Goal: Task Accomplishment & Management: Complete application form

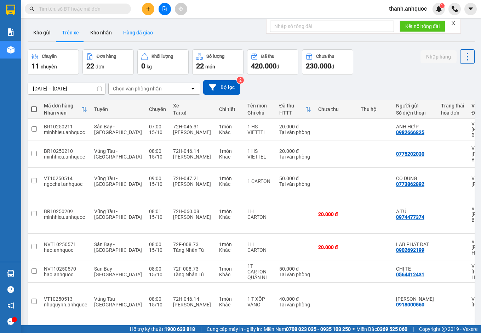
click at [131, 33] on button "Hàng đã giao" at bounding box center [138, 32] width 41 height 17
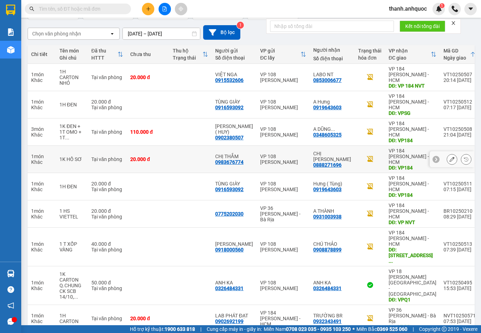
scroll to position [59, 0]
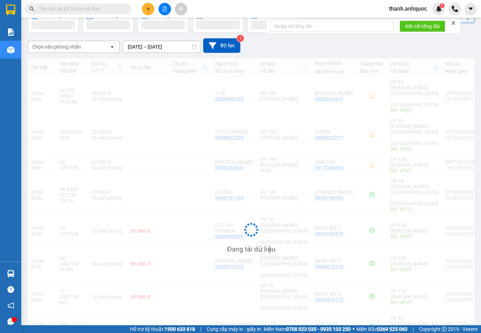
scroll to position [42, 0]
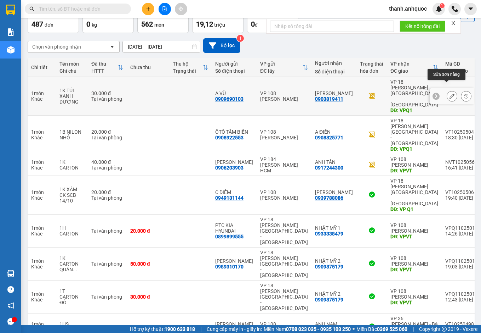
click at [450, 94] on icon at bounding box center [452, 96] width 5 height 5
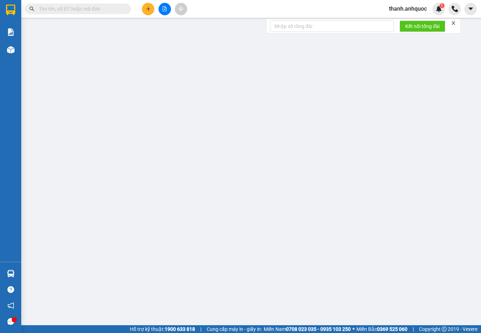
type input "0909690103"
type input "A VŨ"
type input "0903819411"
type input "[PERSON_NAME]"
type input "VPQ1"
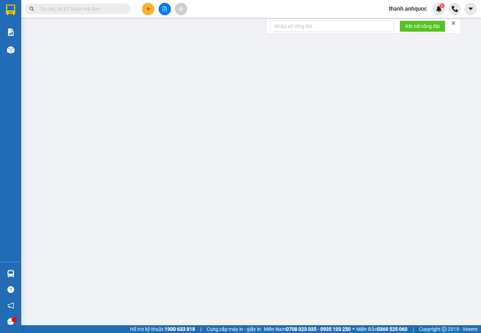
type input "30.000"
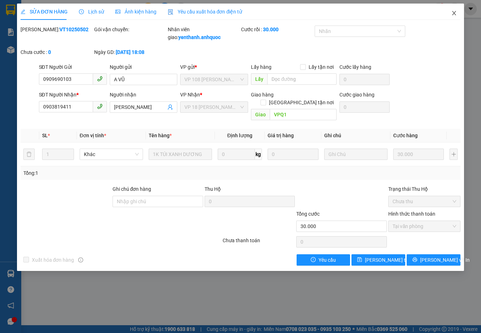
click at [464, 13] on span "Close" at bounding box center [455, 14] width 20 height 20
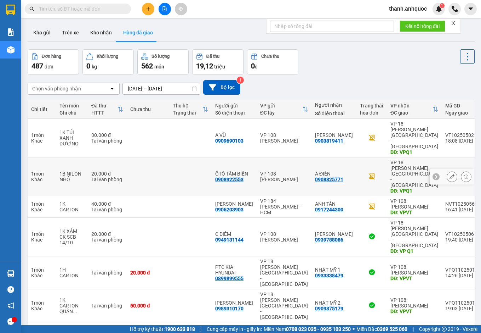
click at [450, 174] on icon at bounding box center [452, 176] width 5 height 5
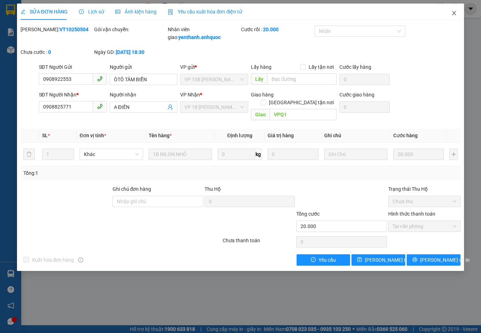
click at [455, 15] on icon "close" at bounding box center [455, 13] width 6 height 6
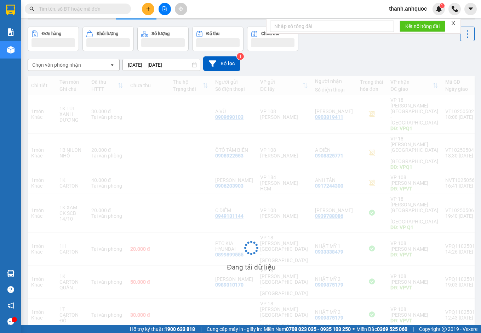
scroll to position [41, 0]
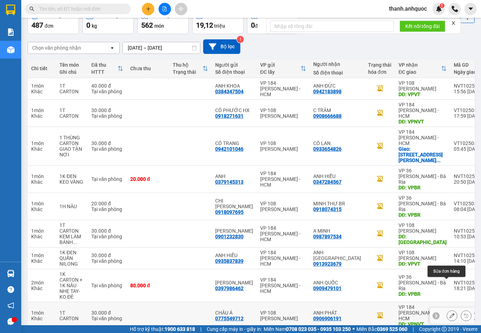
click at [450, 313] on icon at bounding box center [452, 315] width 5 height 5
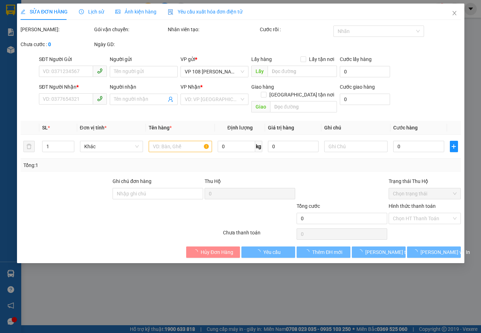
type input "0775549712"
type input "CHÂU Á"
type input "0906906191"
type input "ANH PHÁT"
type input "VPNVT"
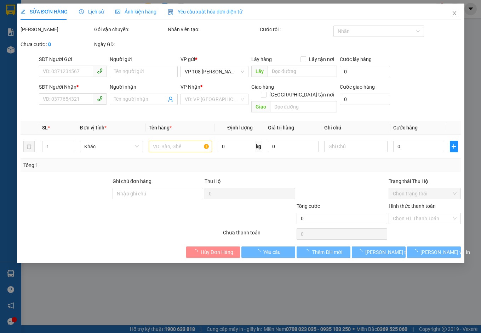
type input "30.000"
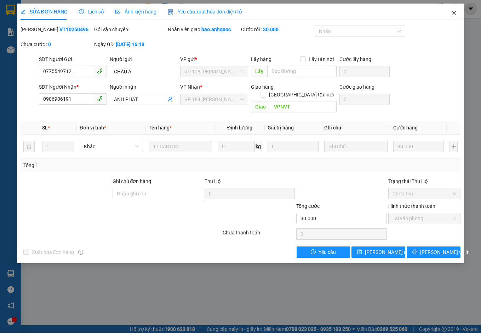
click at [453, 10] on span "Close" at bounding box center [455, 14] width 20 height 20
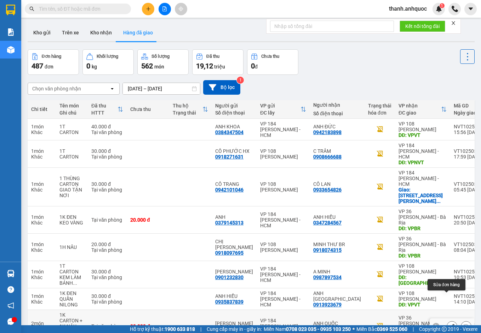
click at [450, 323] on icon at bounding box center [452, 325] width 5 height 5
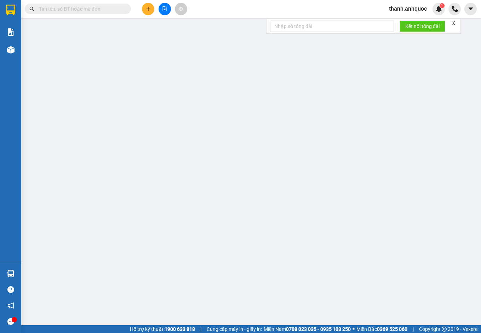
type input "0397986462"
type input "[PERSON_NAME]"
type input "0909479101"
type input "ANH QUỐC"
type input "VPBR"
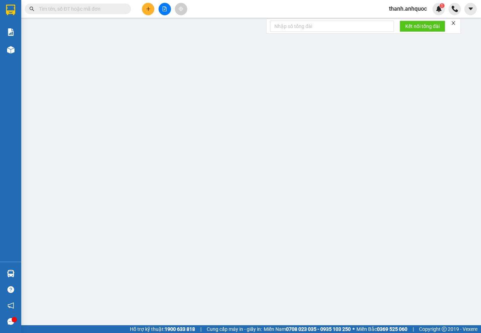
type input "TTTM VP"
type input "80.000"
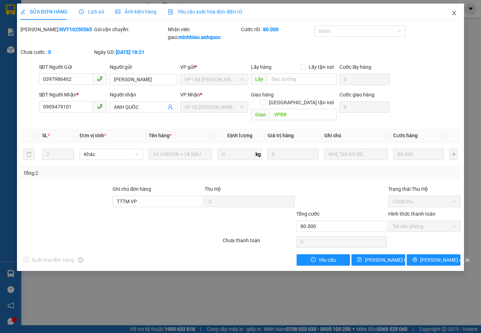
click at [452, 12] on icon "close" at bounding box center [455, 13] width 6 height 6
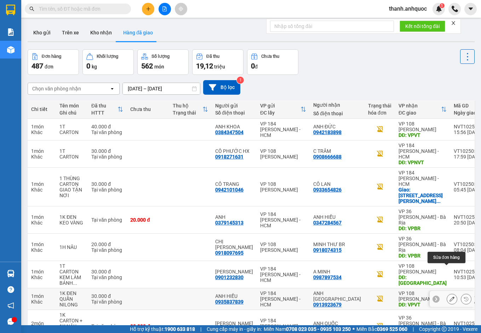
click at [450, 296] on icon at bounding box center [452, 298] width 5 height 5
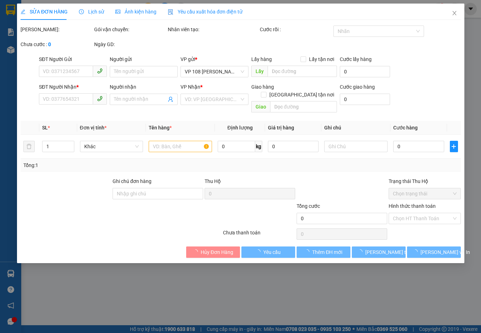
type input "0935837839"
type input "ANH HIẾU"
type input "0913923679"
type input "ANH [GEOGRAPHIC_DATA]"
type input "VPVT"
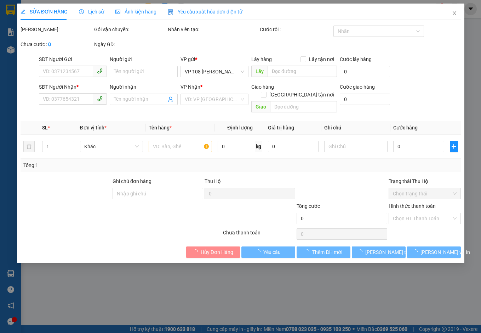
type input "30.000"
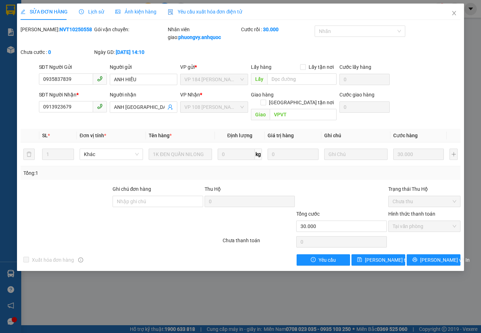
click at [196, 11] on span "Yêu cầu xuất hóa đơn điện tử" at bounding box center [205, 12] width 75 height 6
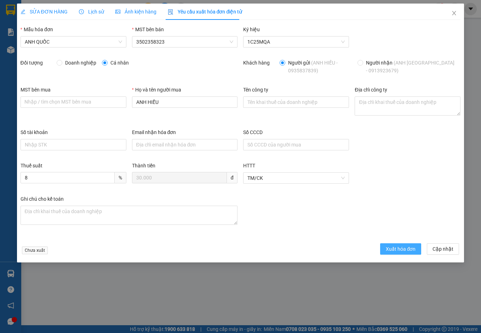
click at [402, 245] on span "Xuất hóa đơn" at bounding box center [401, 249] width 30 height 8
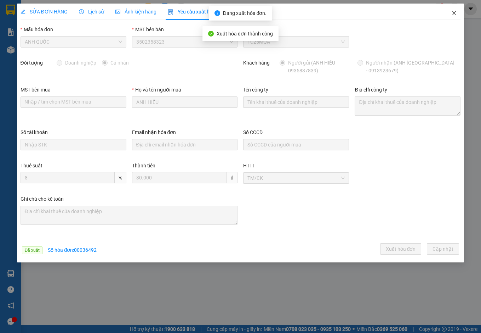
click at [455, 11] on icon "close" at bounding box center [455, 13] width 6 height 6
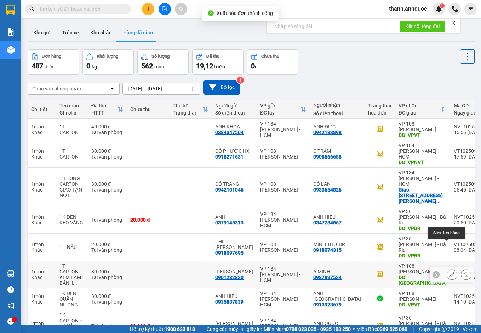
click at [450, 272] on icon at bounding box center [452, 274] width 5 height 5
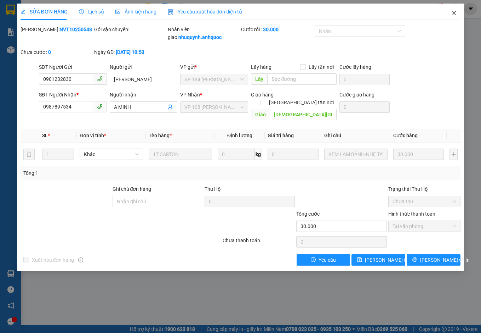
click at [454, 14] on icon "close" at bounding box center [455, 13] width 6 height 6
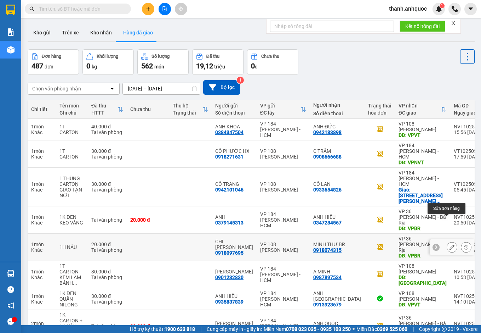
click at [450, 244] on icon at bounding box center [452, 246] width 5 height 5
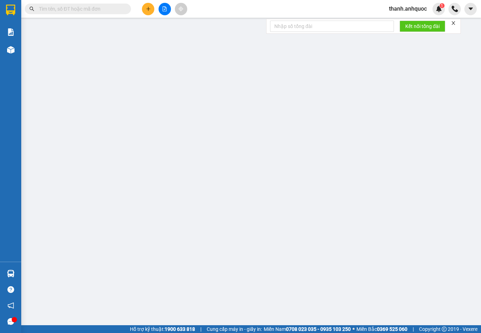
type input "0918097695"
type input "CHỊ [PERSON_NAME]"
type input "0918074315"
type input "MINH THƯ BR"
type input "VPBR"
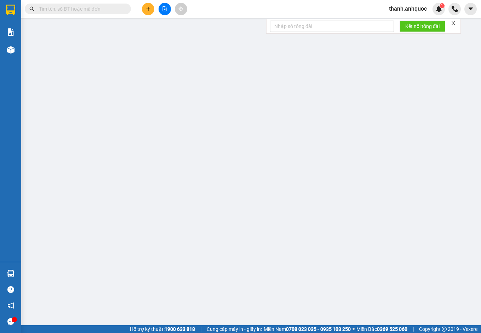
type input "20.000"
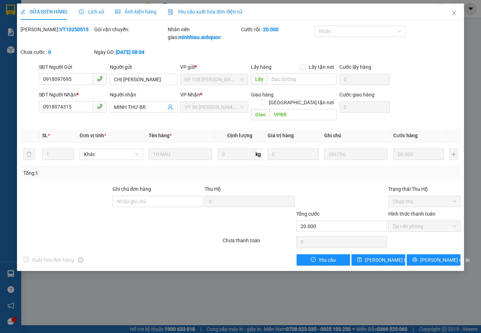
click at [188, 9] on span "Yêu cầu xuất hóa đơn điện tử" at bounding box center [205, 12] width 75 height 6
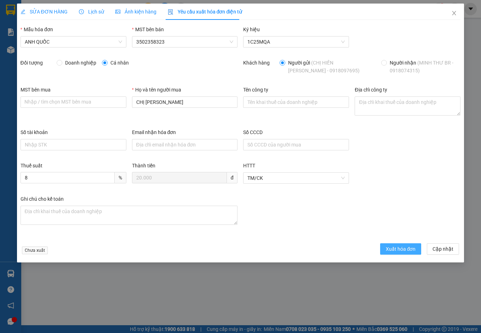
click at [392, 247] on span "Xuất hóa đơn" at bounding box center [401, 249] width 30 height 8
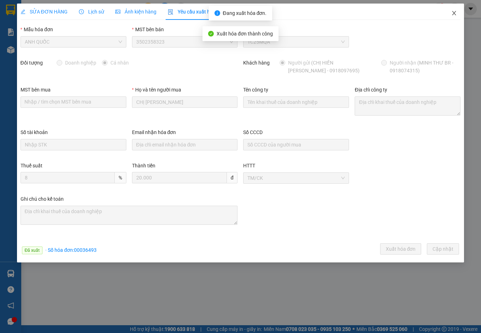
click at [455, 10] on span "Close" at bounding box center [455, 14] width 20 height 20
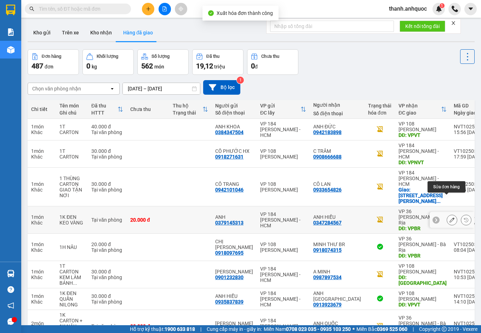
click at [450, 217] on icon at bounding box center [452, 219] width 5 height 5
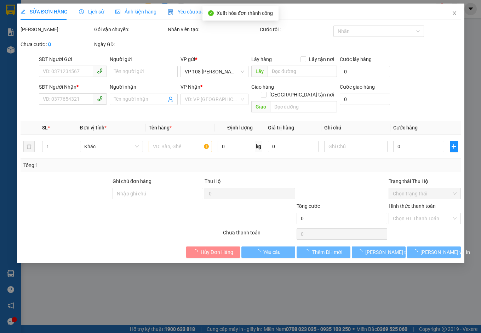
type input "0379145313"
type input "ANH"
type input "0347284567"
type input "ANH HIẾU"
type input "VPBR"
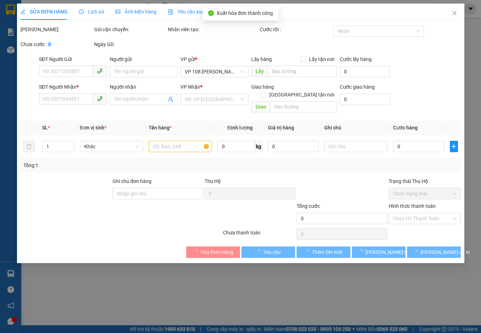
type input "TTTM VP"
type input "20.000"
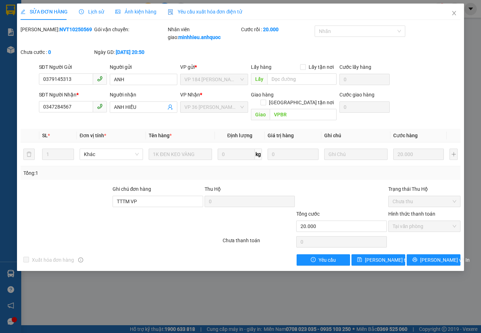
click at [194, 9] on span "Yêu cầu xuất hóa đơn điện tử" at bounding box center [205, 12] width 75 height 6
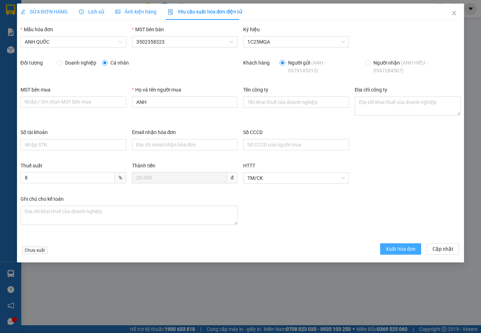
click at [394, 247] on span "Xuất hóa đơn" at bounding box center [401, 249] width 30 height 8
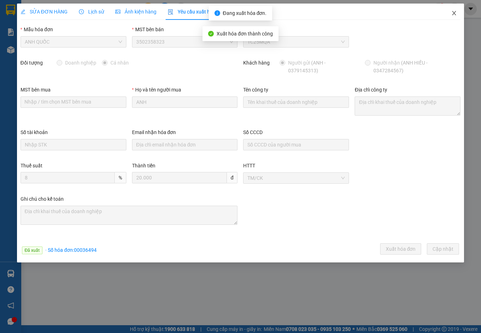
click at [455, 12] on icon "close" at bounding box center [455, 13] width 6 height 6
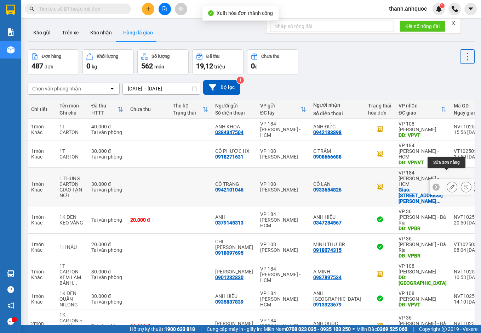
click at [450, 184] on icon at bounding box center [452, 186] width 5 height 5
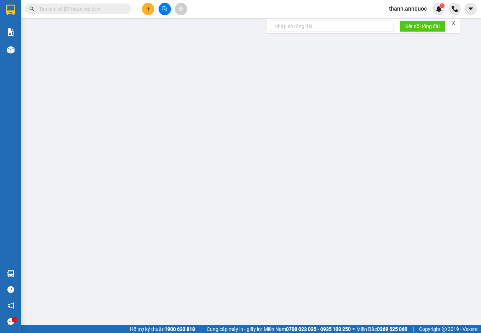
type input "0942101046"
type input "CÔ TRANG"
type input "0933654826"
type input "CÔ LAN"
checkbox input "true"
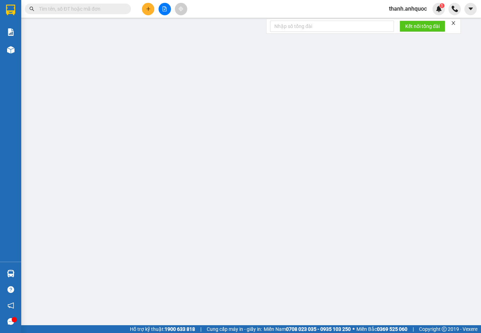
type input "188 [PERSON_NAME], [GEOGRAPHIC_DATA]"
type input "30.000"
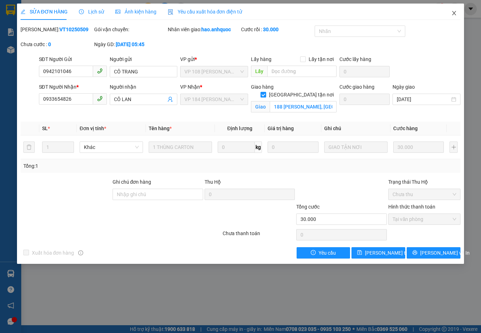
click at [457, 12] on icon "close" at bounding box center [455, 13] width 6 height 6
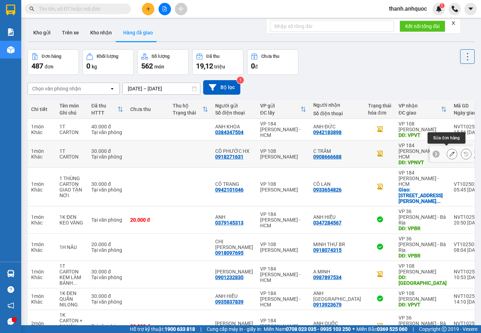
click at [450, 151] on icon at bounding box center [452, 153] width 5 height 5
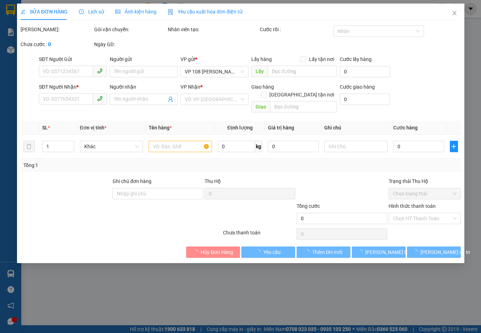
type input "0918271631"
type input "CÔ PHƯỚC HX"
type input "0908666688"
type input "C TRÂM"
type input "VPNVT"
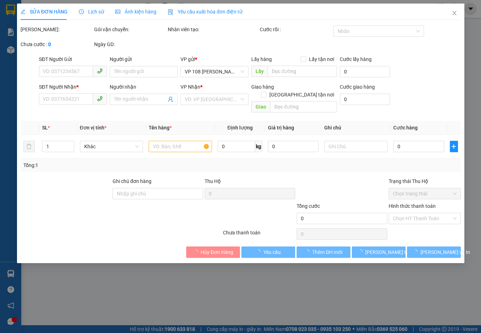
type input "30.000"
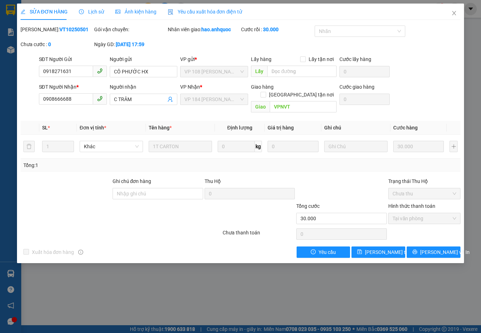
click at [218, 9] on span "Yêu cầu xuất hóa đơn điện tử" at bounding box center [205, 12] width 75 height 6
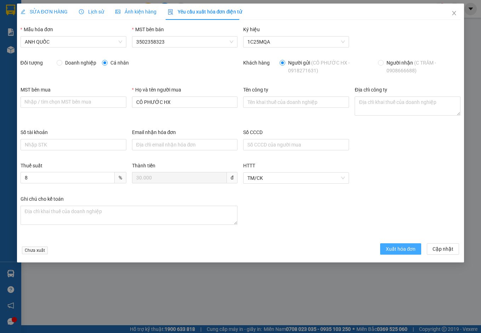
click at [404, 246] on span "Xuất hóa đơn" at bounding box center [401, 249] width 30 height 8
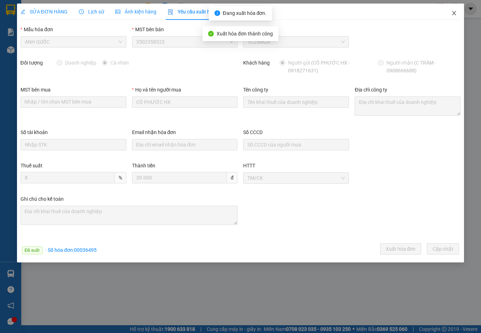
click at [455, 14] on icon "close" at bounding box center [455, 13] width 4 height 4
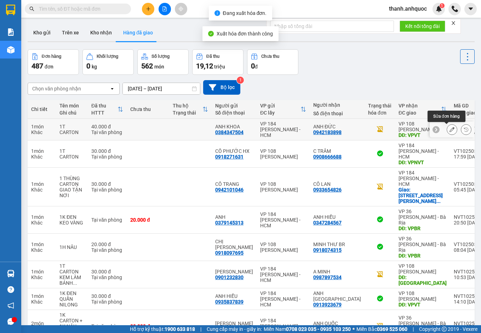
click at [450, 128] on icon at bounding box center [452, 129] width 5 height 5
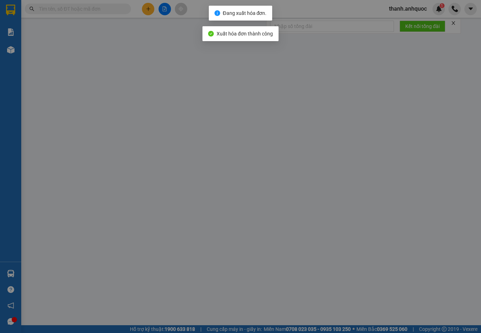
type input "0384347504"
type input "ANH KHOA"
type input "0942183898"
type input "ANH ĐỨC"
type input "VPVT"
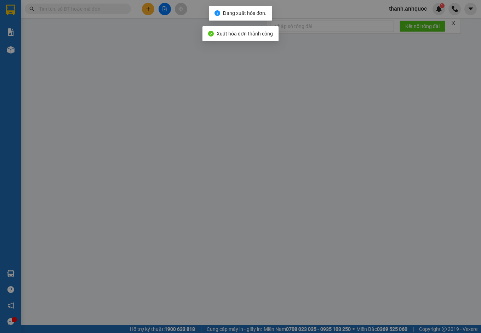
type input "40.000"
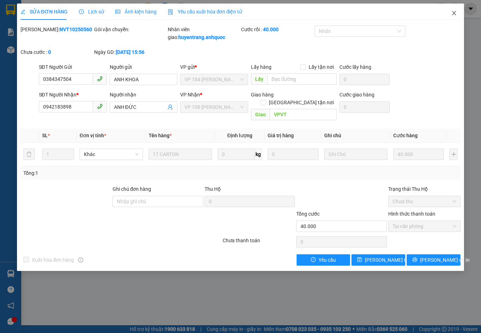
click at [455, 12] on icon "close" at bounding box center [455, 13] width 6 height 6
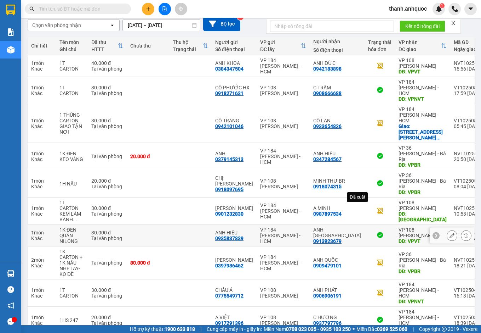
scroll to position [64, 0]
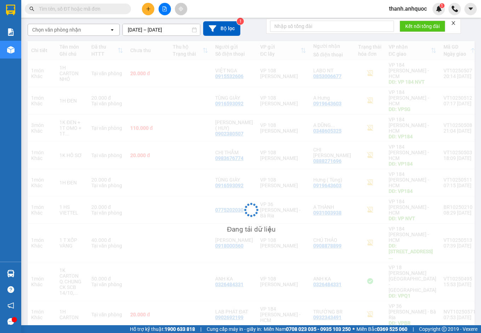
scroll to position [59, 0]
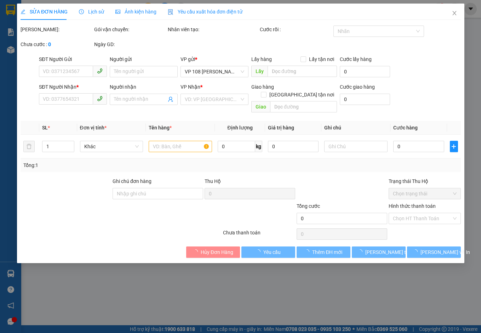
type input "0933237076"
type input "CHỊ NHI"
type input "0977972474"
type input "A KHOA"
type input "VPQ1"
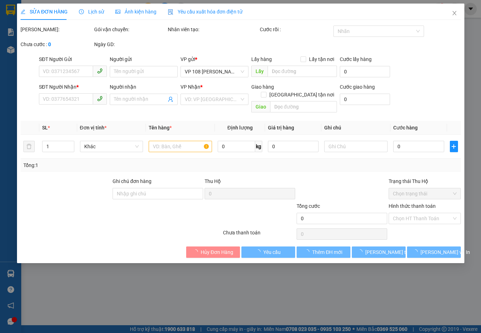
type input "20.000"
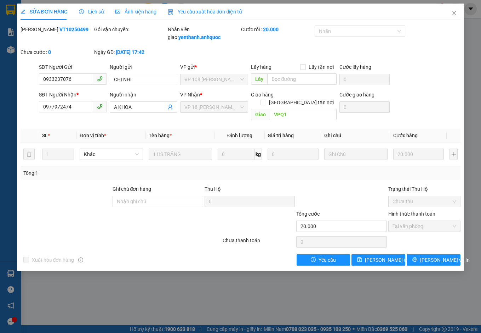
click at [194, 9] on span "Yêu cầu xuất hóa đơn điện tử" at bounding box center [205, 12] width 75 height 6
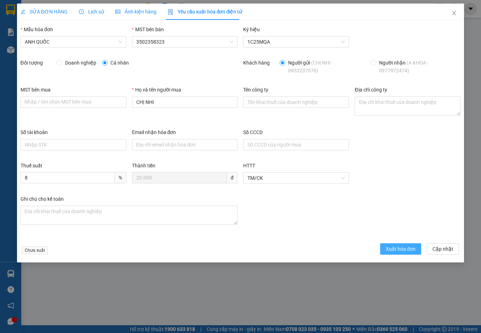
click at [400, 248] on span "Xuất hóa đơn" at bounding box center [401, 249] width 30 height 8
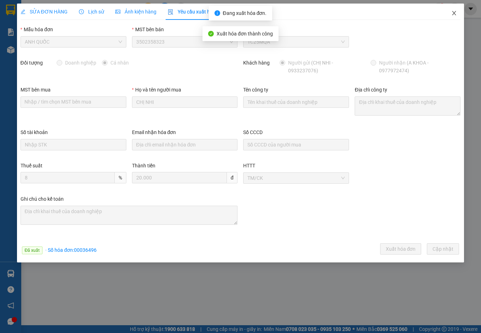
click at [455, 11] on icon "close" at bounding box center [455, 13] width 6 height 6
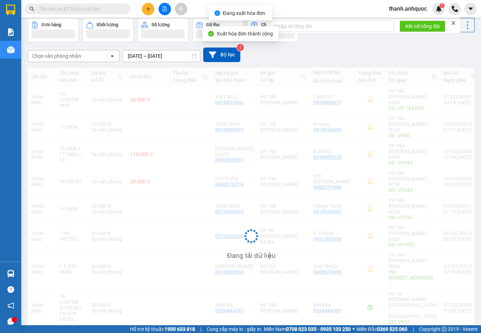
scroll to position [58, 0]
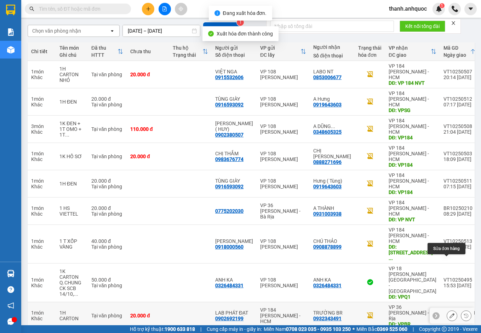
click at [450, 309] on button at bounding box center [452, 315] width 10 height 12
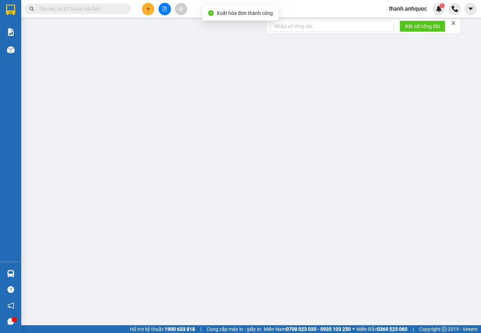
type input "0902692199"
type input "LAB PHÁT ĐẠT"
type input "0932343491"
type input "TRƯỜNG BR"
type input "VPBR"
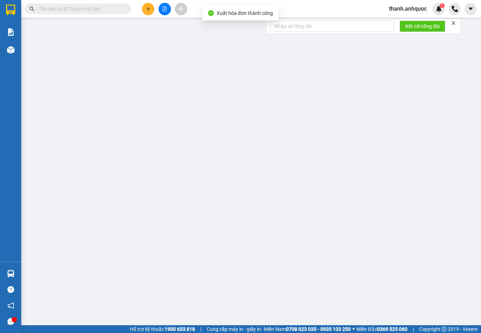
type input "TTTM VP"
type input "20.000"
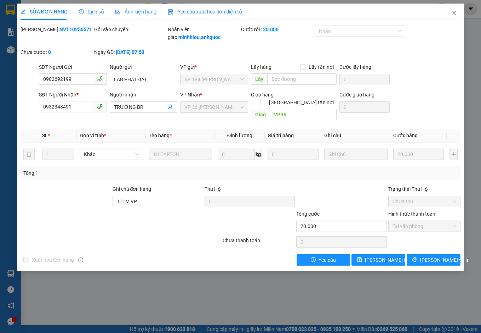
click at [229, 11] on span "Yêu cầu xuất hóa đơn điện tử" at bounding box center [205, 12] width 75 height 6
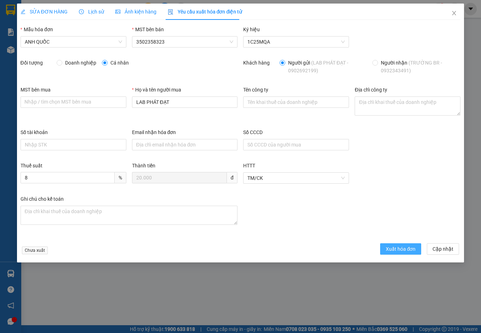
click at [405, 250] on span "Xuất hóa đơn" at bounding box center [401, 249] width 30 height 8
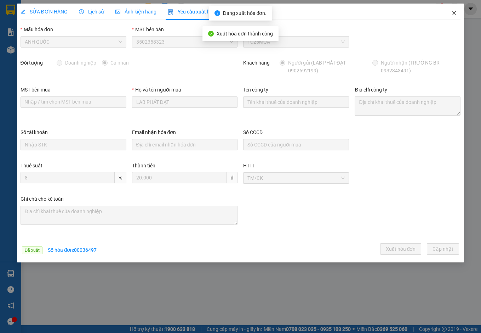
click at [455, 13] on icon "close" at bounding box center [455, 13] width 4 height 4
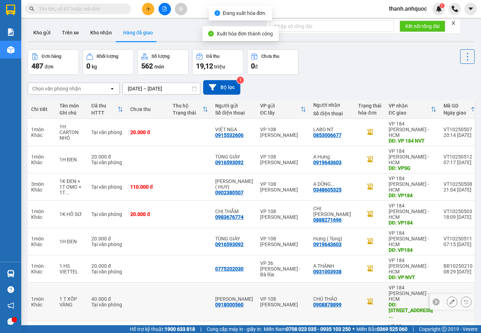
click at [441, 294] on div at bounding box center [452, 302] width 45 height 16
click at [447, 295] on button at bounding box center [452, 301] width 10 height 12
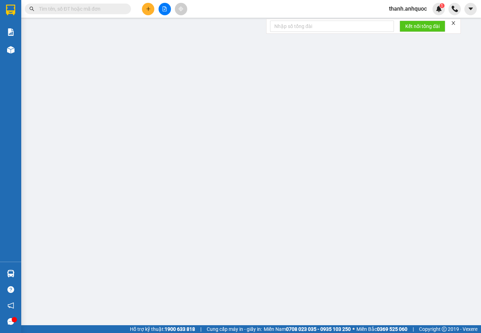
type input "0918000560"
type input "[PERSON_NAME]"
type input "0908878899"
type input "CHÚ THẢO"
type input "118 TÂN THƯƠNG, Q.[GEOGRAPHIC_DATA]"
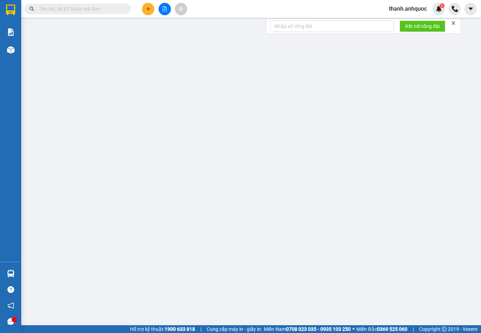
type input "40.000"
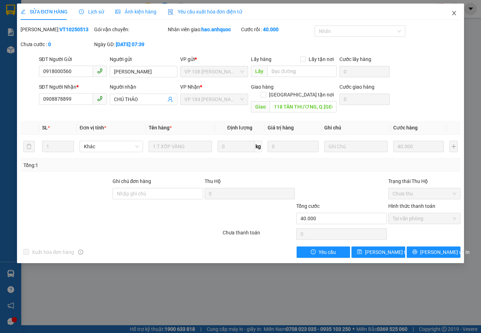
click at [455, 13] on icon "close" at bounding box center [455, 13] width 4 height 4
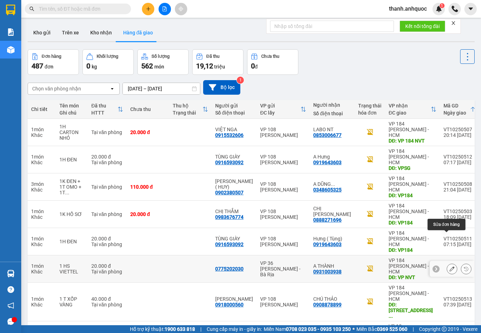
click at [450, 266] on icon at bounding box center [452, 268] width 5 height 5
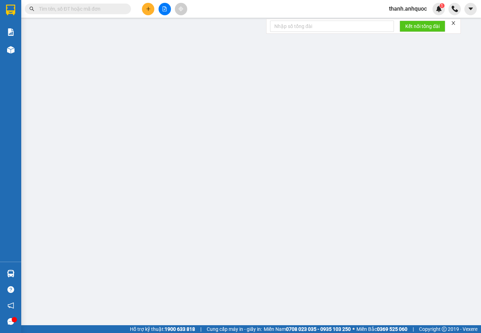
type input "0775202030"
type input "0931003938"
type input "A THÀNH"
type input "VP NVT"
type input "20.000"
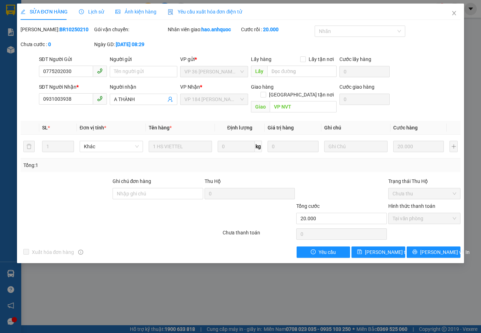
click at [204, 10] on span "Yêu cầu xuất hóa đơn điện tử" at bounding box center [205, 12] width 75 height 6
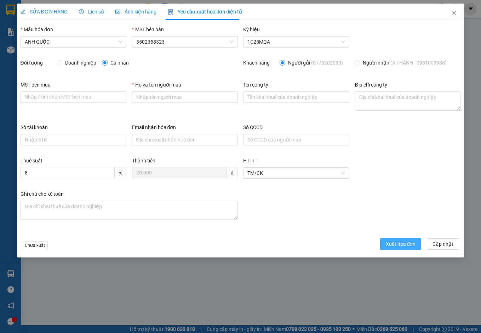
click at [408, 243] on span "Xuất hóa đơn" at bounding box center [401, 244] width 30 height 8
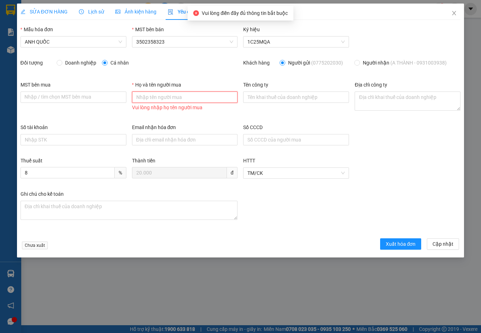
click at [157, 96] on input "Họ và tên người mua" at bounding box center [185, 96] width 106 height 11
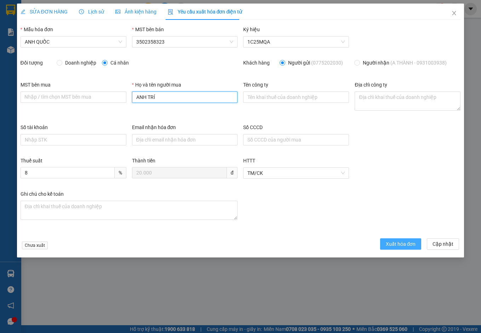
type input "ANH TRÍ"
click at [396, 242] on span "Xuất hóa đơn" at bounding box center [401, 244] width 30 height 8
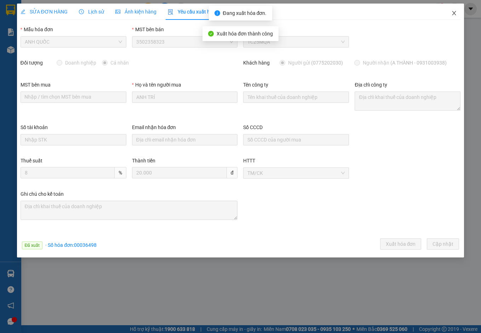
click at [455, 14] on icon "close" at bounding box center [455, 13] width 4 height 4
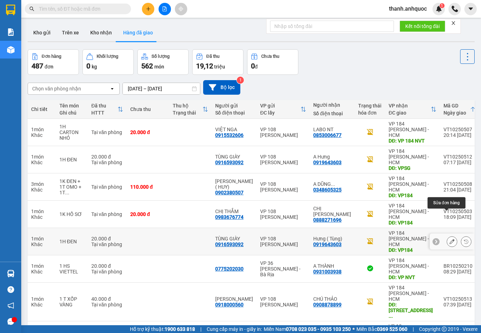
click at [450, 239] on icon at bounding box center [452, 241] width 5 height 5
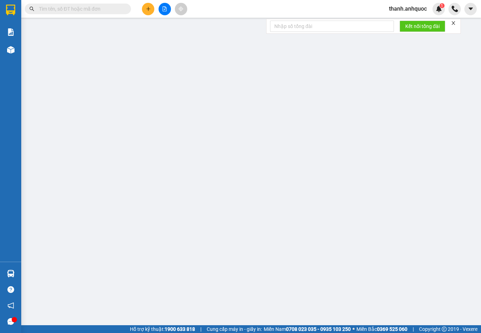
type input "0916593092"
type input "TÙNG GIÀY"
type input "0919643603"
type input "Hưng ( Tùng)"
type input "VP184"
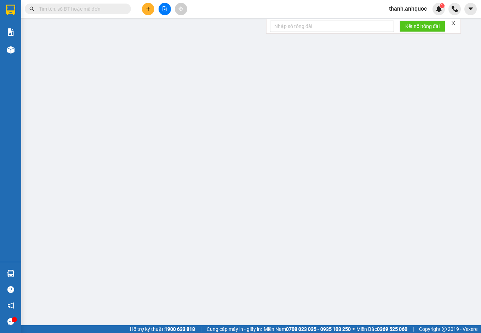
type input "20.000"
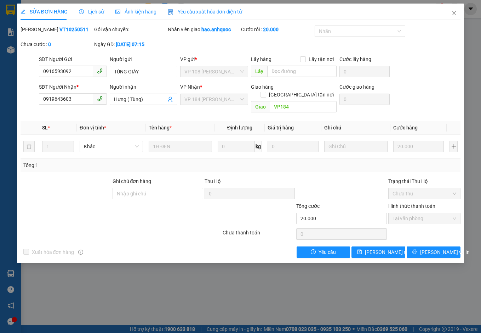
click at [210, 11] on span "Yêu cầu xuất hóa đơn điện tử" at bounding box center [205, 12] width 75 height 6
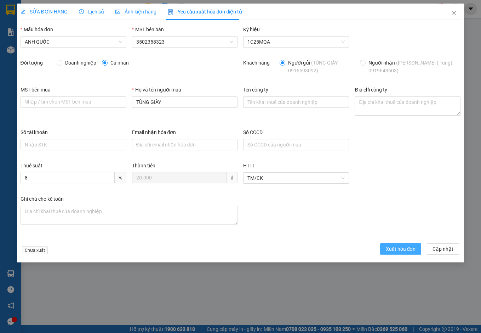
click at [395, 247] on span "Xuất hóa đơn" at bounding box center [401, 249] width 30 height 8
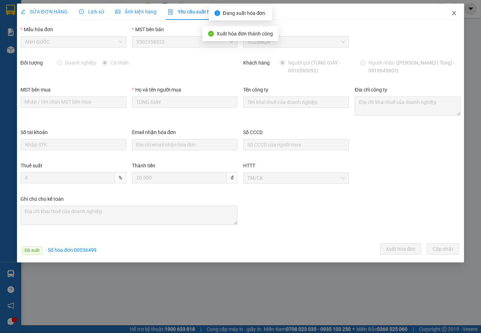
click at [455, 17] on span "Close" at bounding box center [455, 14] width 20 height 20
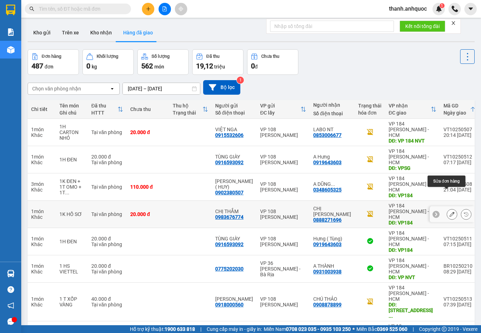
click at [450, 211] on icon at bounding box center [452, 213] width 5 height 5
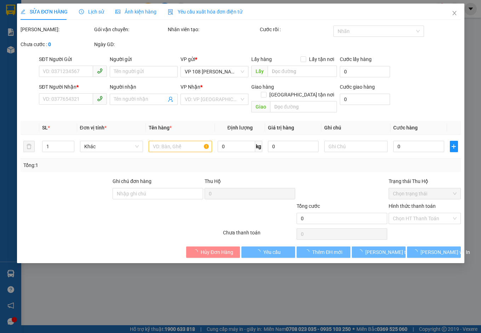
type input "0983676774"
type input "CHỊ THẮM"
type input "0888271696"
type input "CHỊ [PERSON_NAME]"
type input "VP184"
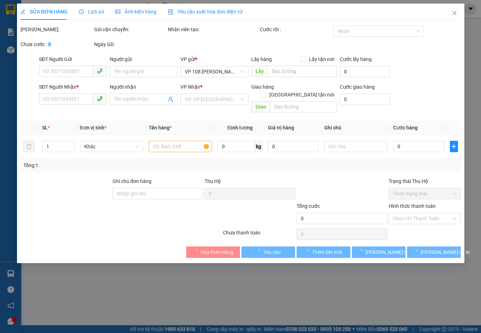
type input "SCB 15/10"
type input "20.000"
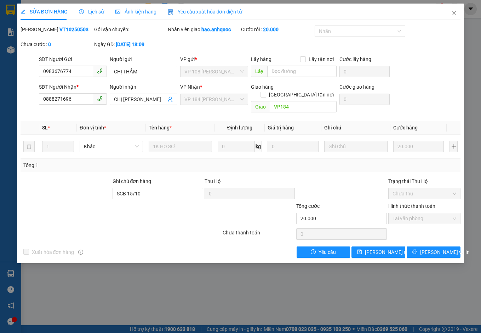
click at [208, 11] on span "Yêu cầu xuất hóa đơn điện tử" at bounding box center [205, 12] width 75 height 6
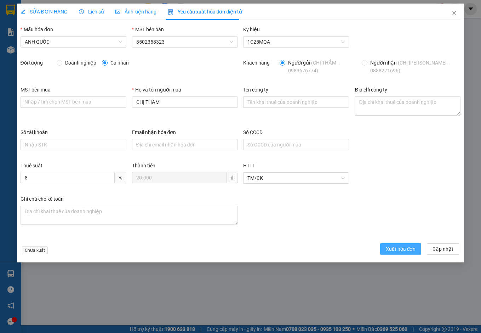
click at [403, 244] on button "Xuất hóa đơn" at bounding box center [400, 248] width 41 height 11
click at [456, 12] on icon "close" at bounding box center [455, 13] width 4 height 4
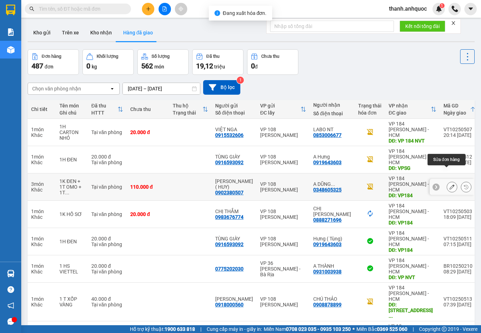
click at [450, 184] on icon at bounding box center [452, 186] width 5 height 5
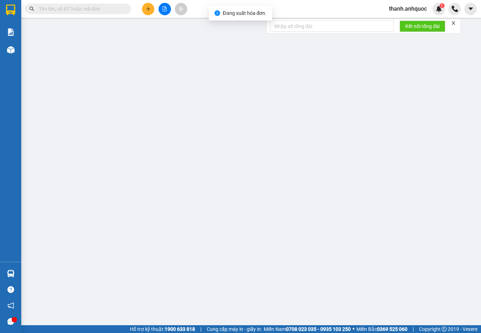
type input "0902380507"
type input "[PERSON_NAME] ( HUY)"
type input "0348605325"
type input "A DŨNG (HẰNG)"
type input "VP184"
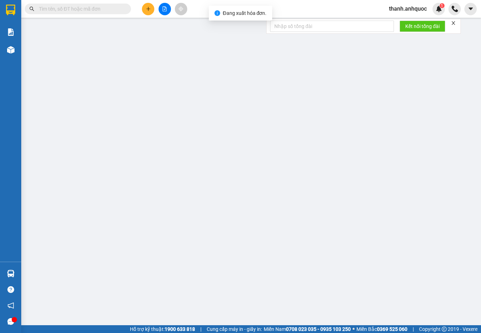
type input "TM 15/10 VP184 HẢO"
type input "110.000"
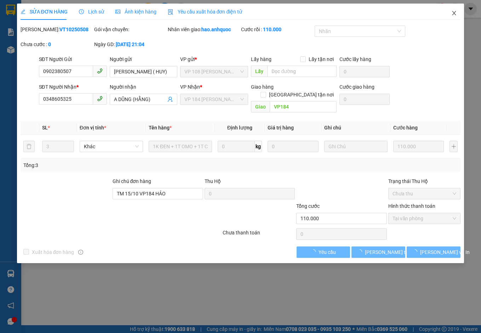
click at [456, 13] on icon "close" at bounding box center [455, 13] width 4 height 4
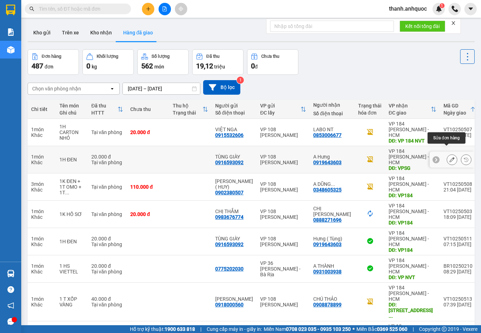
click at [450, 157] on icon at bounding box center [452, 159] width 5 height 5
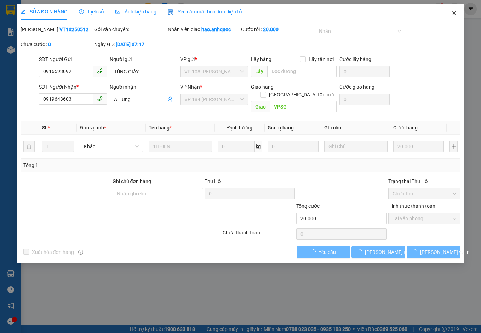
click at [457, 14] on icon "close" at bounding box center [455, 13] width 6 height 6
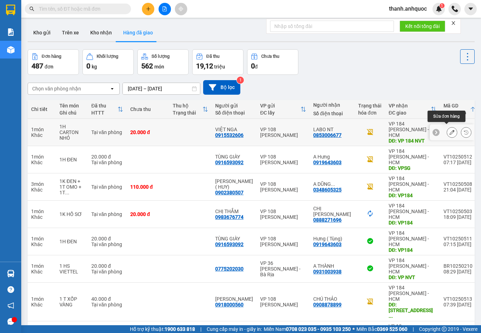
click at [450, 130] on icon at bounding box center [452, 132] width 5 height 5
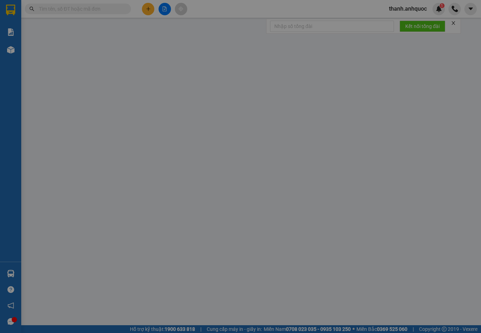
type input "0915532606"
type input "VIỆT NGA"
type input "0853006677"
type input "LABO NT"
type input "VP 184 NVT"
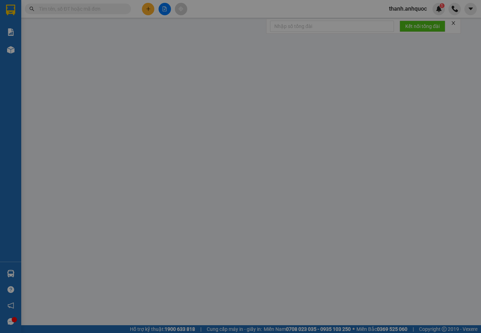
type input "TM 15/10 VP184 HẢO"
type input "20.000"
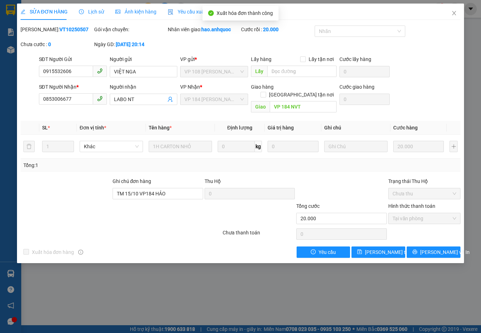
click at [194, 12] on span "Yêu cầu xuất hóa đơn điện tử" at bounding box center [205, 12] width 75 height 6
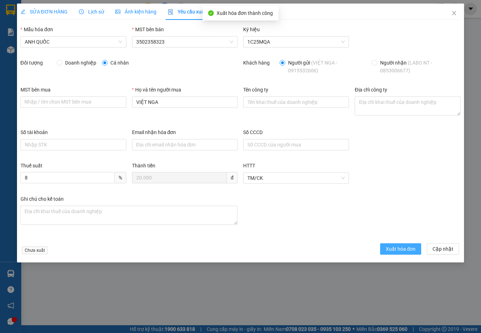
click at [400, 249] on span "Xuất hóa đơn" at bounding box center [401, 249] width 30 height 8
click at [457, 13] on icon "close" at bounding box center [455, 13] width 6 height 6
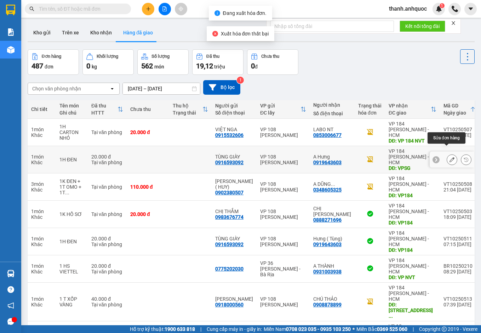
click at [450, 157] on icon at bounding box center [452, 159] width 5 height 5
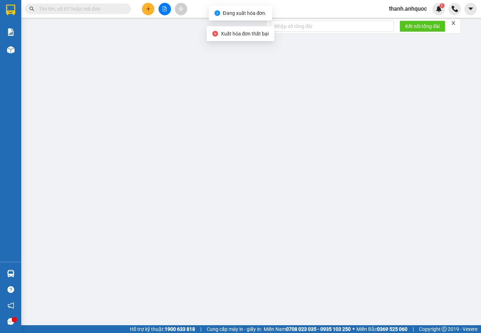
type input "0916593092"
type input "TÙNG GIÀY"
type input "0919643603"
type input "A Hưng"
type input "VPSG"
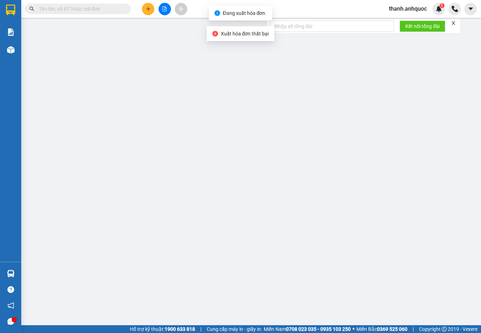
type input "20.000"
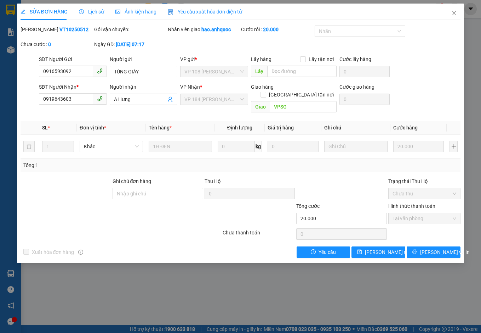
click at [185, 11] on span "Yêu cầu xuất hóa đơn điện tử" at bounding box center [205, 12] width 75 height 6
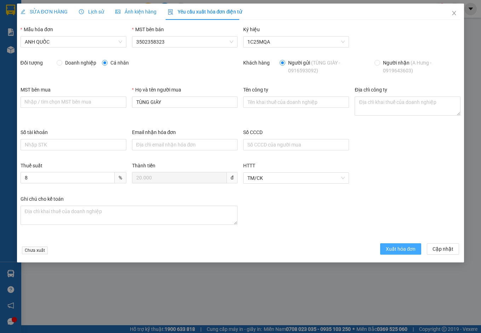
click at [401, 250] on span "Xuất hóa đơn" at bounding box center [401, 249] width 30 height 8
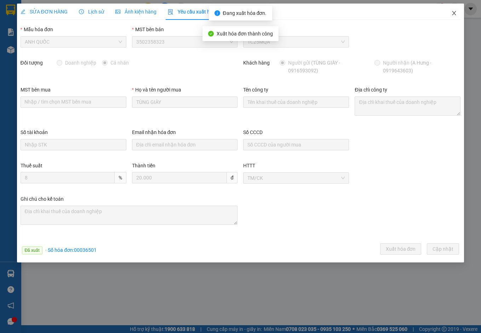
click at [453, 12] on icon "close" at bounding box center [455, 13] width 6 height 6
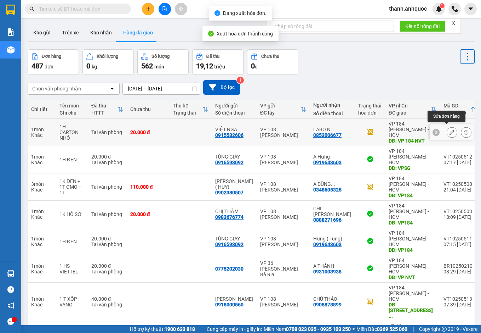
click at [447, 132] on button at bounding box center [452, 132] width 10 height 12
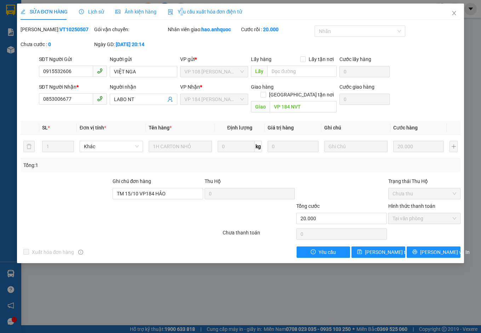
click at [179, 7] on div "Yêu cầu xuất hóa đơn điện tử" at bounding box center [205, 12] width 75 height 16
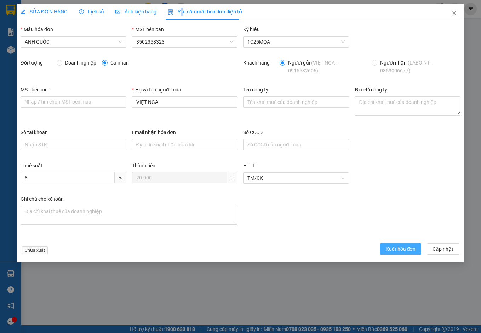
click at [396, 252] on span "Xuất hóa đơn" at bounding box center [401, 249] width 30 height 8
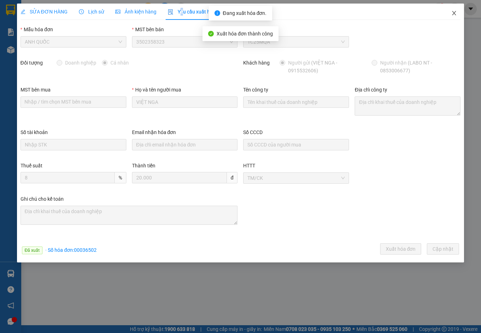
click at [458, 11] on span "Close" at bounding box center [455, 14] width 20 height 20
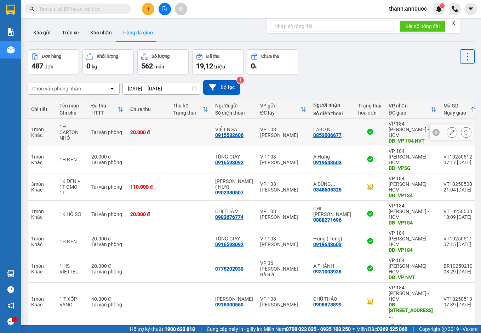
click at [136, 130] on div "20.000 đ" at bounding box center [147, 132] width 35 height 6
click at [100, 129] on div "Tại văn phòng" at bounding box center [107, 132] width 32 height 6
click at [450, 130] on icon at bounding box center [452, 132] width 5 height 5
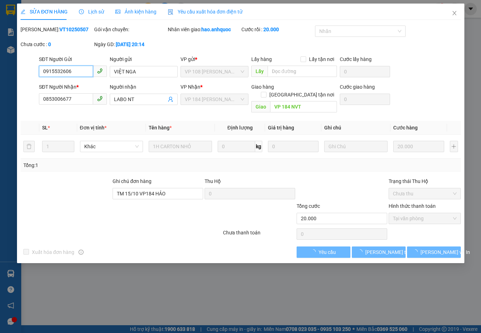
checkbox input "true"
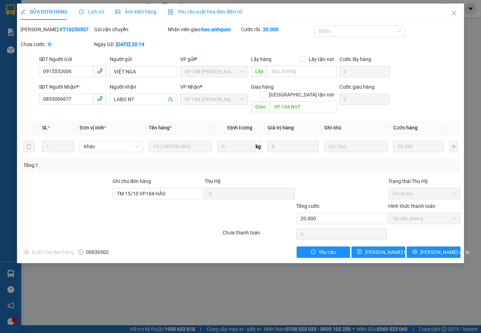
click at [86, 14] on span "Lịch sử" at bounding box center [91, 12] width 25 height 6
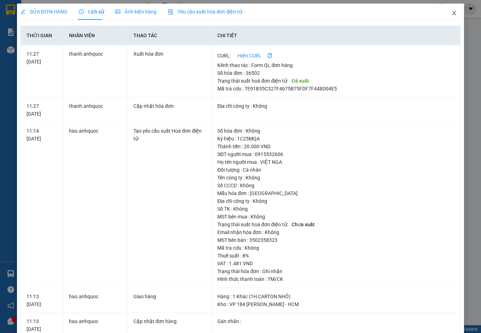
click at [452, 12] on icon "close" at bounding box center [455, 13] width 6 height 6
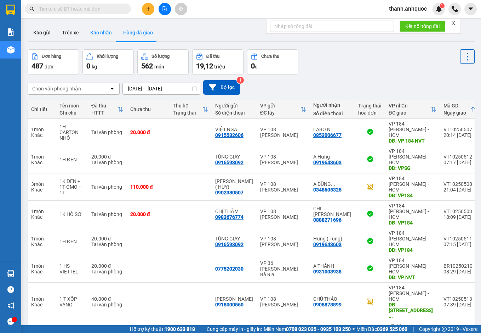
click at [97, 34] on button "Kho nhận" at bounding box center [101, 32] width 33 height 17
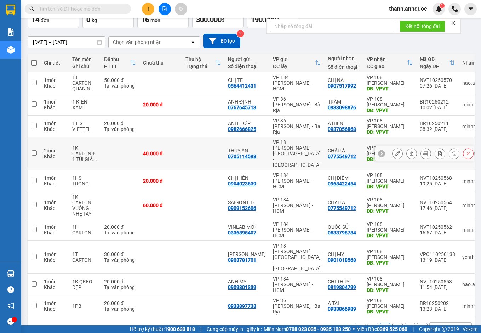
scroll to position [47, 0]
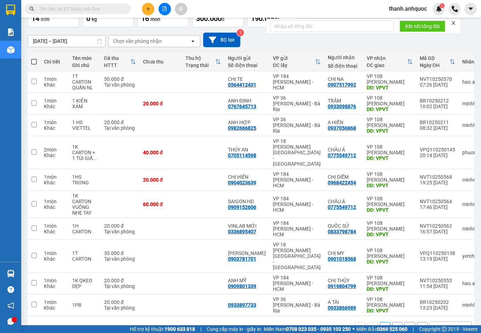
click at [394, 322] on button "2" at bounding box center [398, 327] width 11 height 11
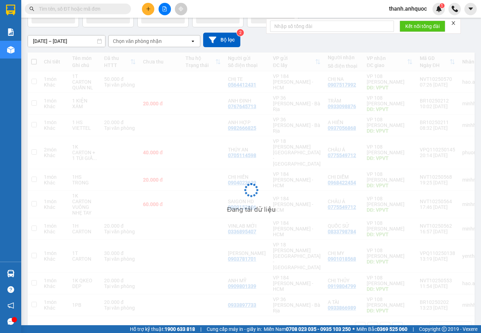
scroll to position [33, 0]
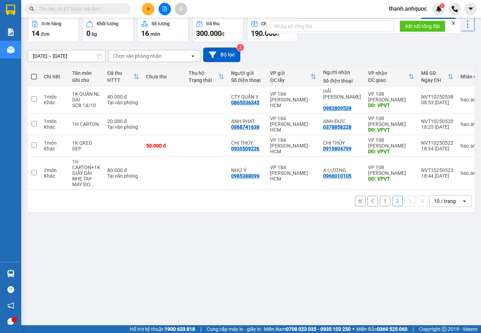
click at [380, 198] on button "1" at bounding box center [385, 201] width 11 height 11
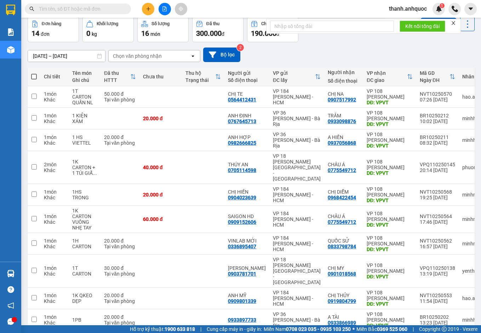
scroll to position [0, 0]
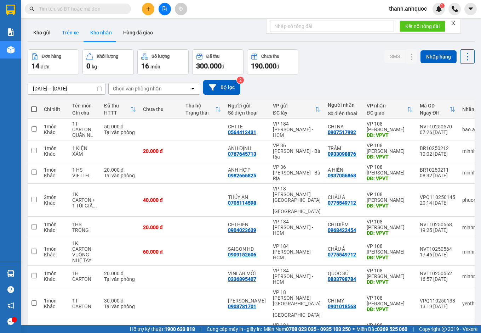
click at [74, 32] on button "Trên xe" at bounding box center [70, 32] width 28 height 17
type input "[DATE] – [DATE]"
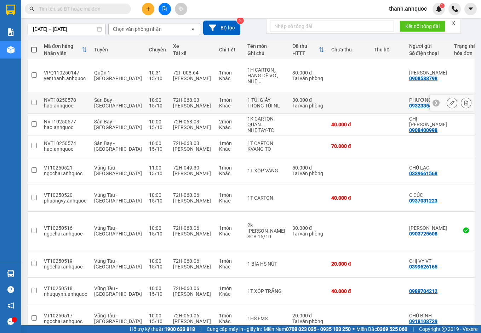
scroll to position [64, 0]
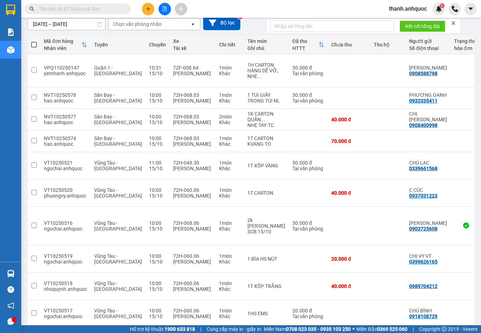
click at [393, 332] on button "3" at bounding box center [398, 338] width 11 height 11
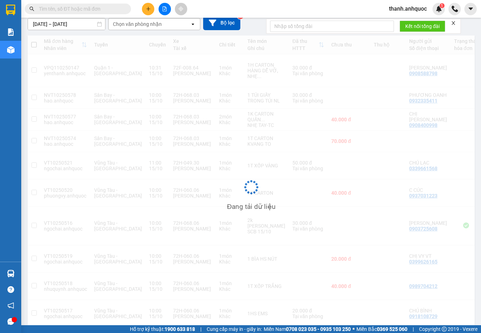
scroll to position [33, 0]
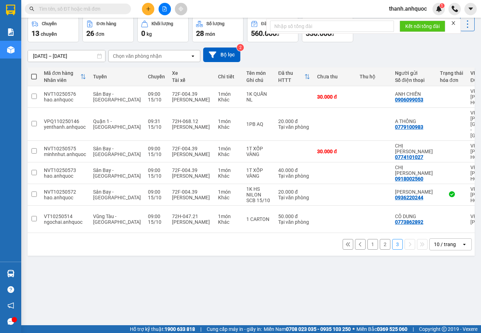
click at [368, 239] on button "1" at bounding box center [373, 244] width 11 height 11
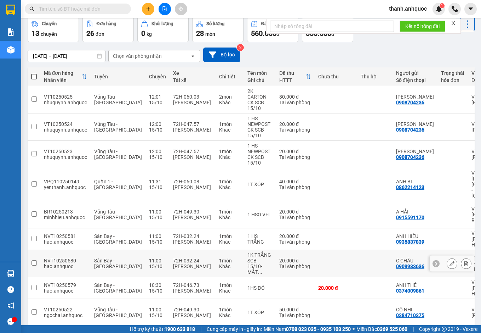
click at [450, 261] on icon at bounding box center [452, 263] width 5 height 5
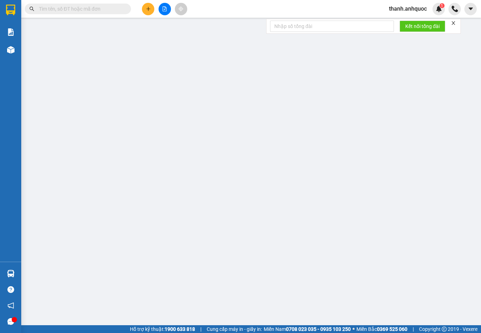
type input "0909983636"
type input "C CHÂU"
type input "0909910369"
type input "A HUY"
type input "VPVT"
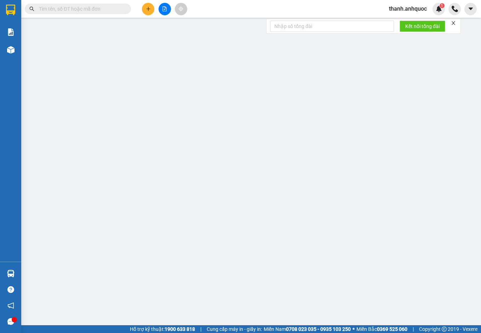
type input "20.000"
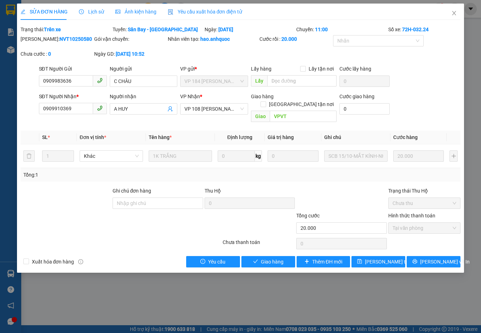
click at [210, 11] on span "Yêu cầu xuất hóa đơn điện tử" at bounding box center [205, 12] width 75 height 6
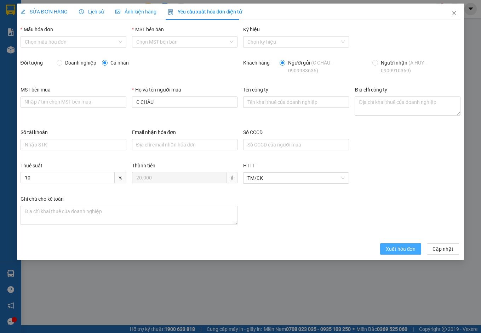
click at [404, 248] on span "Xuất hóa đơn" at bounding box center [401, 249] width 30 height 8
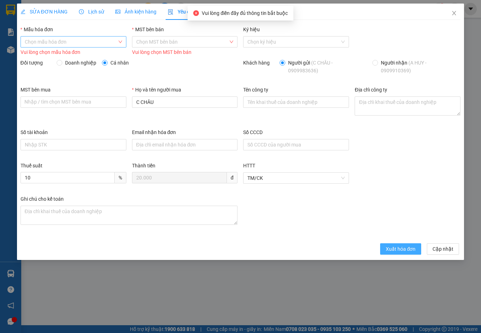
click at [98, 47] on div "Chọn mẫu hóa đơn" at bounding box center [74, 41] width 106 height 11
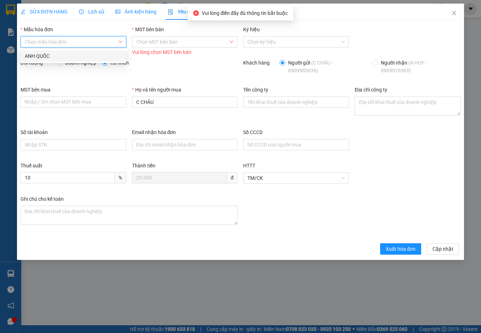
click at [92, 56] on div "ANH QUỐC" at bounding box center [73, 56] width 97 height 8
type input "8"
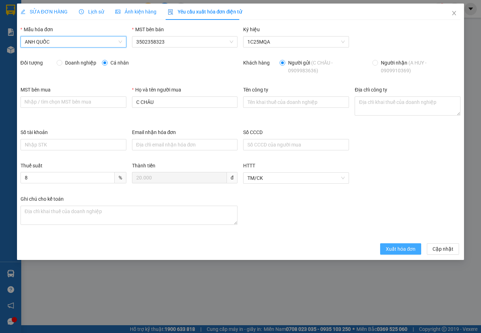
click at [402, 253] on button "Xuất hóa đơn" at bounding box center [400, 248] width 41 height 11
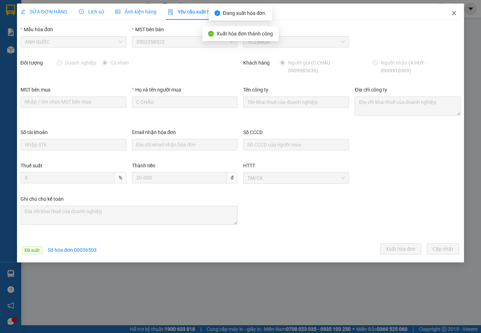
click at [456, 14] on icon "close" at bounding box center [455, 13] width 6 height 6
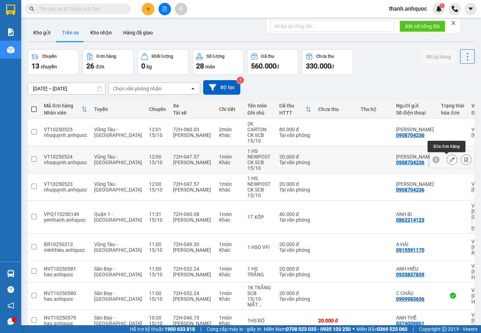
click at [450, 158] on icon at bounding box center [452, 159] width 5 height 5
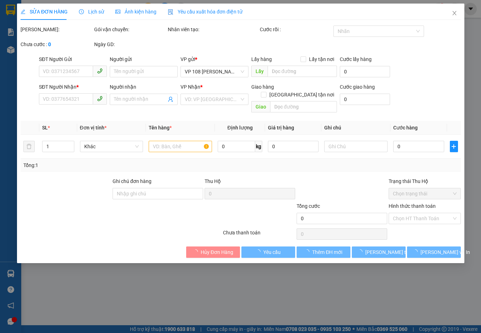
type input "0908704236"
type input "[PERSON_NAME]"
type input "0937411739"
type input "ANH TUYÊN"
type input "VP 184 NVT"
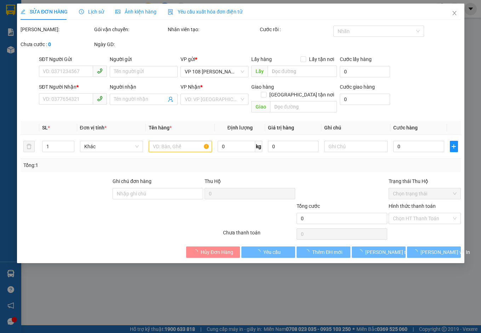
type input "20.000"
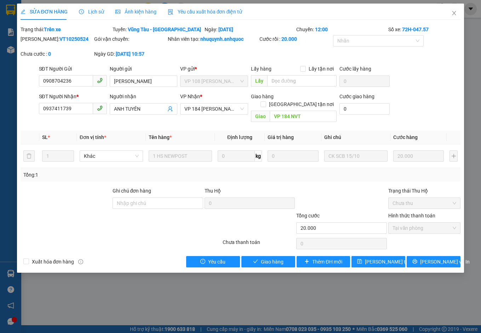
click at [193, 10] on span "Yêu cầu xuất hóa đơn điện tử" at bounding box center [205, 12] width 75 height 6
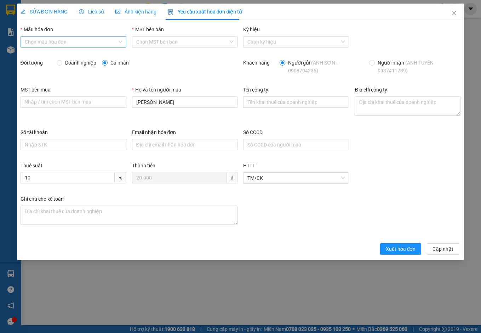
click at [66, 43] on input "Mẫu hóa đơn" at bounding box center [71, 41] width 92 height 11
click at [64, 57] on div "ANH QUỐC" at bounding box center [73, 56] width 97 height 8
type input "8"
click at [400, 250] on span "Xuất hóa đơn" at bounding box center [401, 249] width 30 height 8
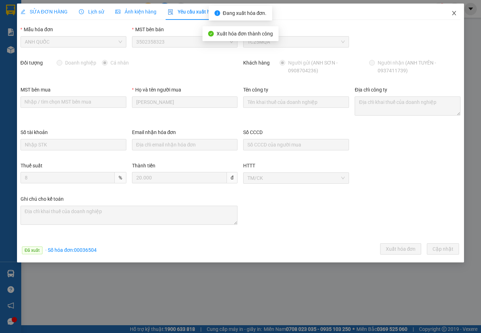
click at [455, 12] on icon "close" at bounding box center [455, 13] width 6 height 6
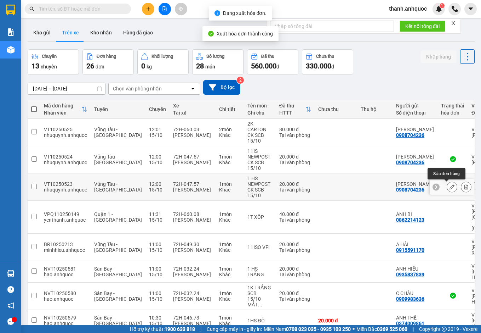
click at [447, 188] on button at bounding box center [452, 187] width 10 height 12
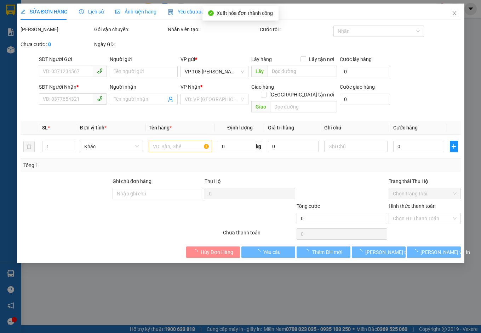
type input "0908704236"
type input "[PERSON_NAME]"
type input "0908720401"
type input "ANH HÀO"
type input "VP 184 NVT"
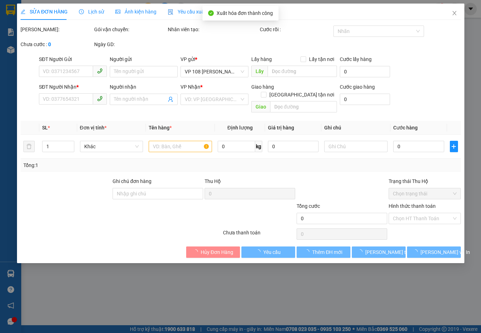
type input "20.000"
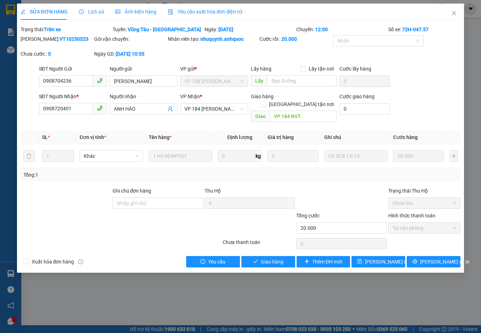
click at [197, 12] on span "Yêu cầu xuất hóa đơn điện tử" at bounding box center [205, 12] width 75 height 6
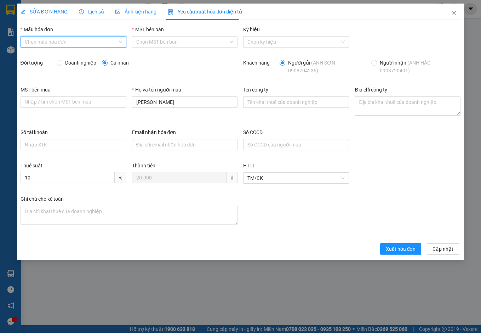
click at [78, 38] on input "Mẫu hóa đơn" at bounding box center [71, 41] width 92 height 11
click at [78, 55] on div "ANH QUỐC" at bounding box center [73, 56] width 97 height 8
type input "8"
click at [402, 248] on span "Xuất hóa đơn" at bounding box center [401, 249] width 30 height 8
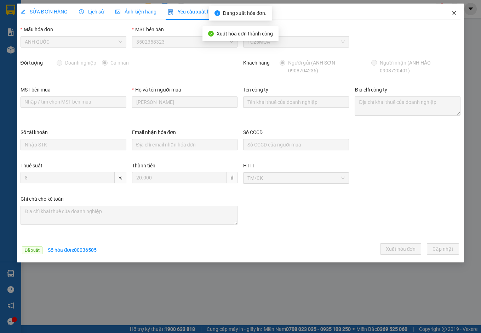
click at [456, 12] on icon "close" at bounding box center [455, 13] width 4 height 4
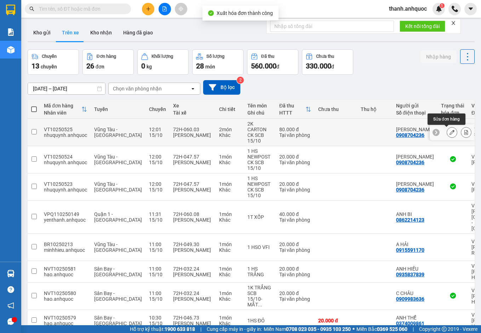
click at [450, 131] on icon at bounding box center [452, 132] width 5 height 5
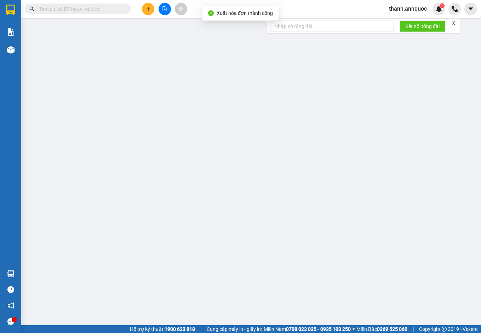
type input "0908704236"
type input "[PERSON_NAME]"
type input "0908720401"
type input "ANH HÀO"
type input "VP 184 NVT"
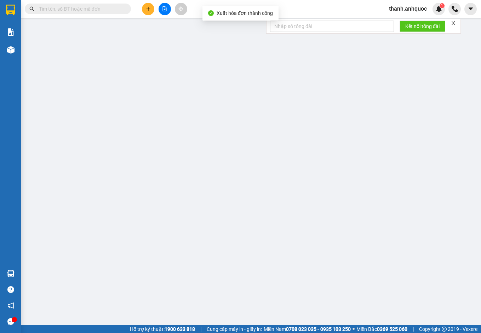
type input "80.000"
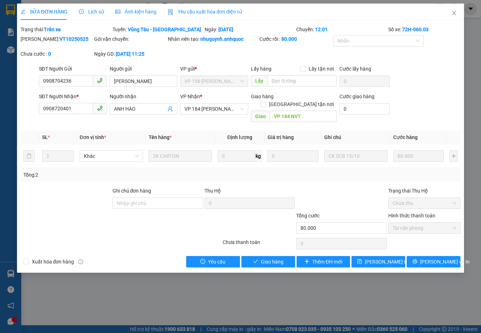
click at [177, 9] on span "Yêu cầu xuất hóa đơn điện tử" at bounding box center [205, 12] width 75 height 6
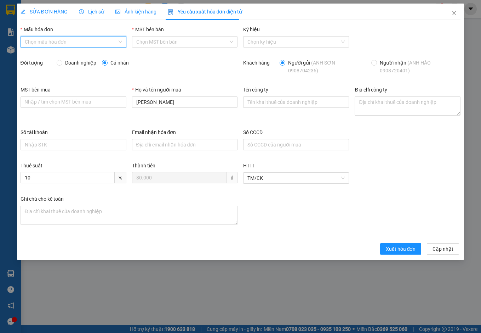
click at [111, 36] on input "Mẫu hóa đơn" at bounding box center [71, 41] width 92 height 11
click at [102, 53] on div "ANH QUỐC" at bounding box center [73, 56] width 97 height 8
type input "8"
click at [402, 246] on span "Xuất hóa đơn" at bounding box center [401, 249] width 30 height 8
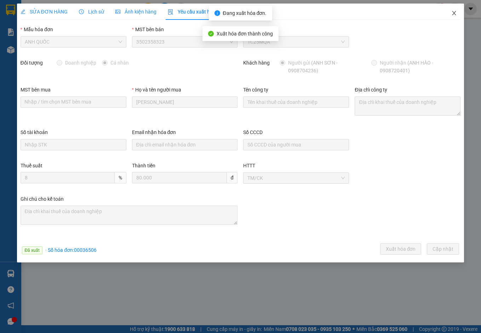
click at [453, 10] on span "Close" at bounding box center [455, 14] width 20 height 20
